Goal: Information Seeking & Learning: Learn about a topic

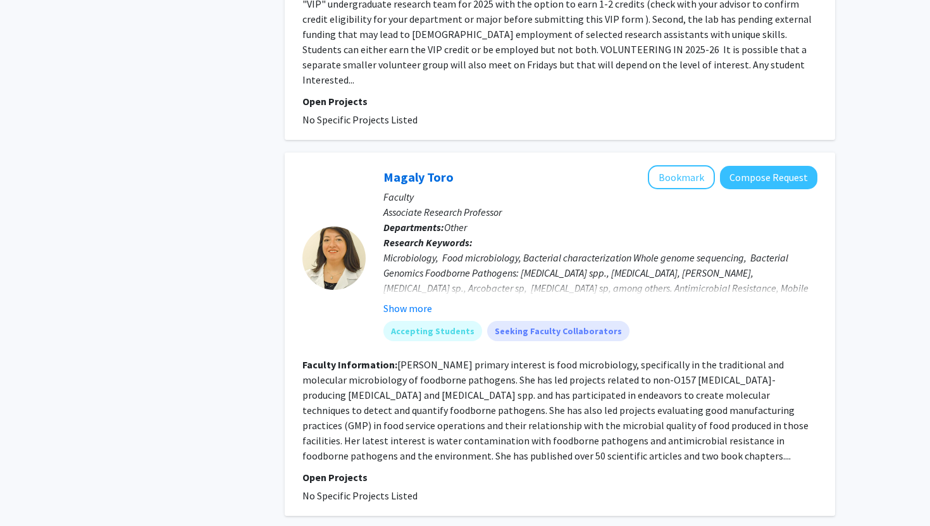
scroll to position [2142, 0]
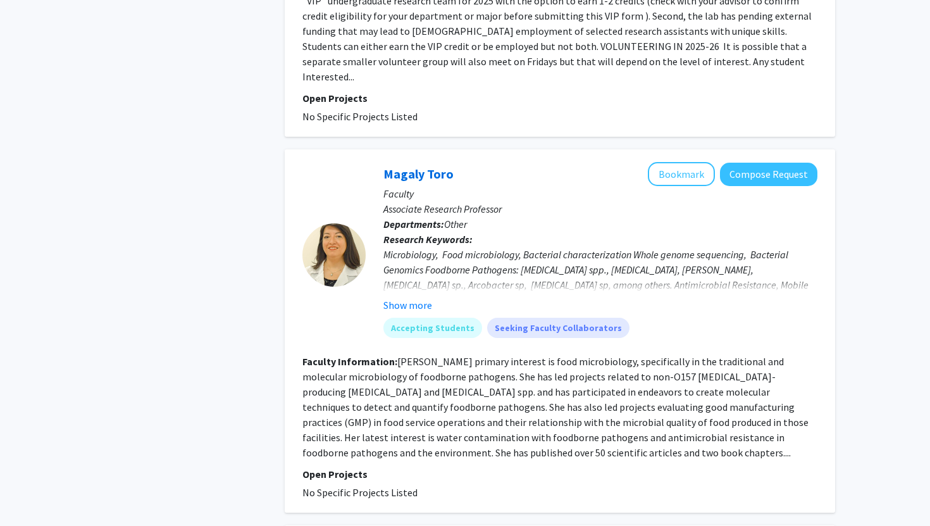
click at [412, 414] on section "Faculty Information: [PERSON_NAME] primary interest is food microbiology, speci…" at bounding box center [560, 407] width 515 height 106
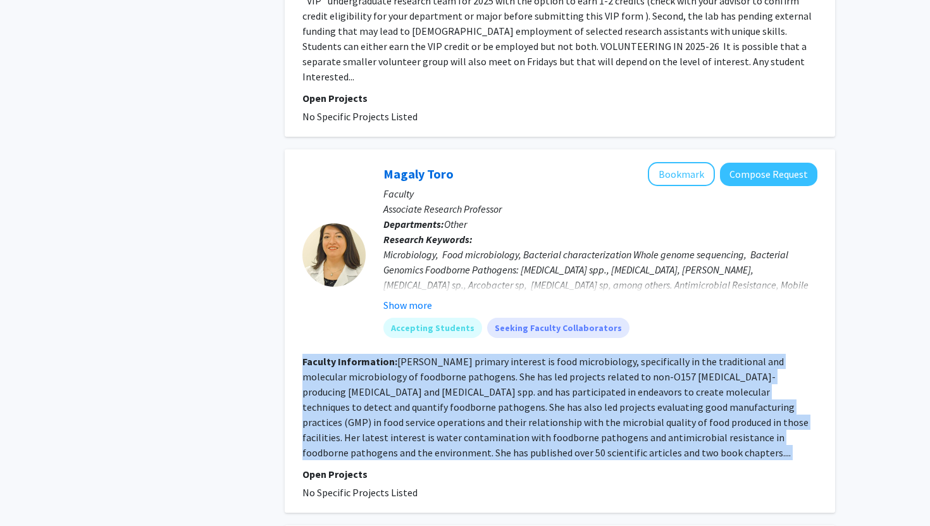
click at [412, 414] on section "Faculty Information: [PERSON_NAME] primary interest is food microbiology, speci…" at bounding box center [560, 407] width 515 height 106
click at [415, 420] on fg-read-more "[PERSON_NAME] primary interest is food microbiology, specifically in the tradit…" at bounding box center [556, 407] width 506 height 104
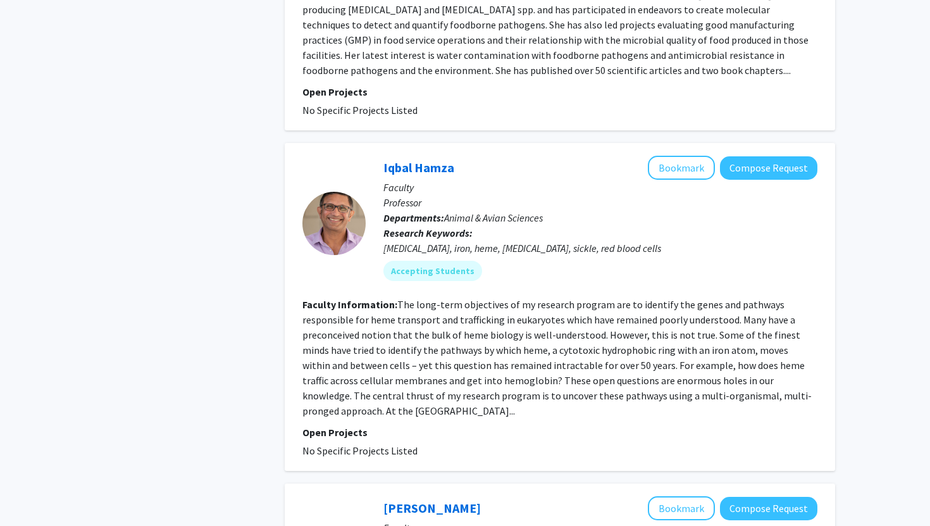
scroll to position [2543, 0]
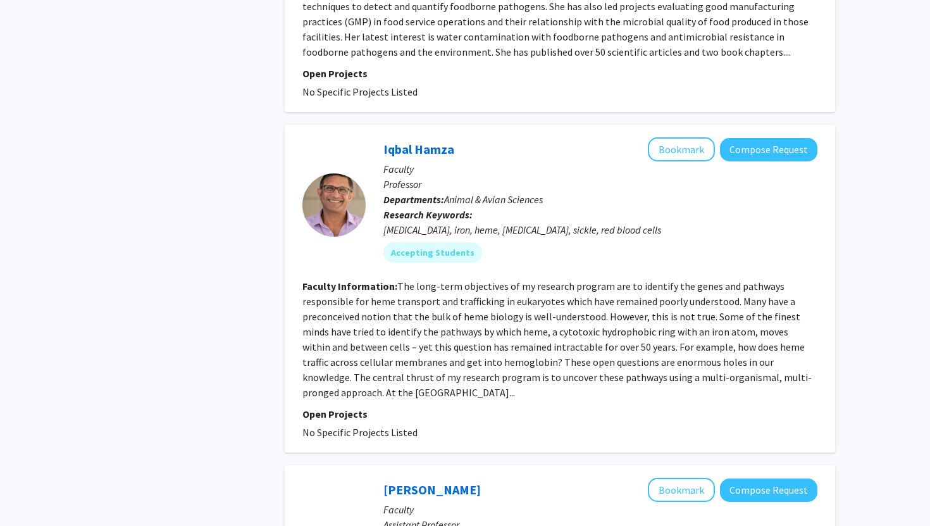
click at [349, 363] on fg-read-more "The long-term objectives of my research program are to identify the genes and p…" at bounding box center [558, 339] width 510 height 119
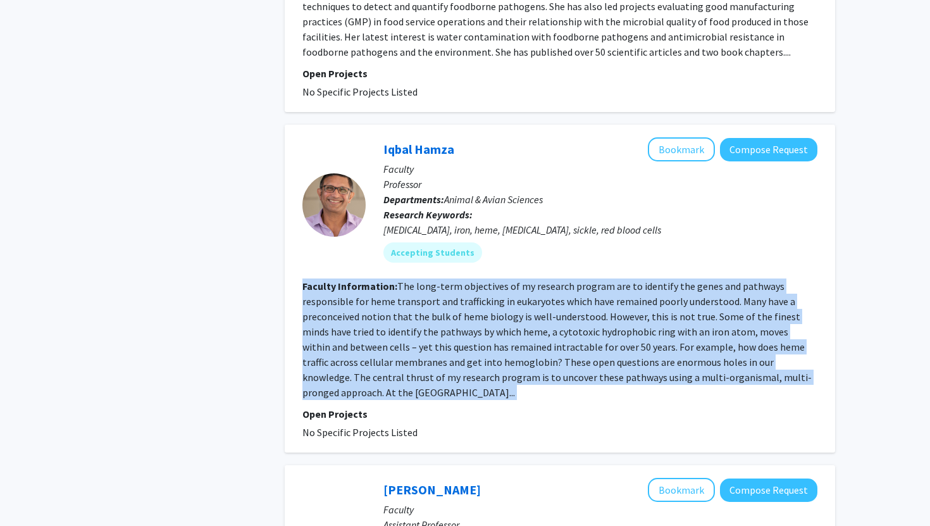
drag, startPoint x: 349, startPoint y: 363, endPoint x: 342, endPoint y: 351, distance: 14.2
click at [343, 351] on fg-read-more "The long-term objectives of my research program are to identify the genes and p…" at bounding box center [558, 339] width 510 height 119
click at [342, 351] on fg-read-more "The long-term objectives of my research program are to identify the genes and p…" at bounding box center [558, 339] width 510 height 119
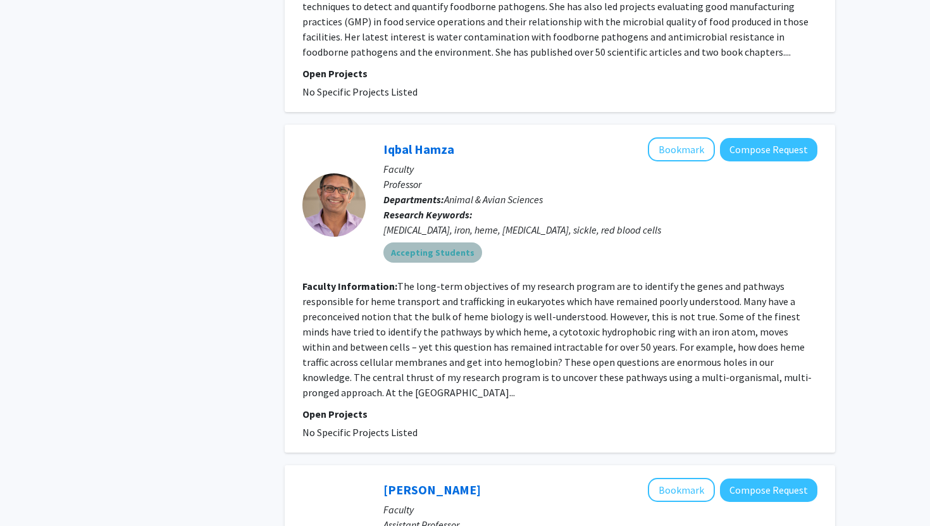
click at [439, 242] on mat-chip "Accepting Students" at bounding box center [433, 252] width 99 height 20
